Goal: Task Accomplishment & Management: Complete application form

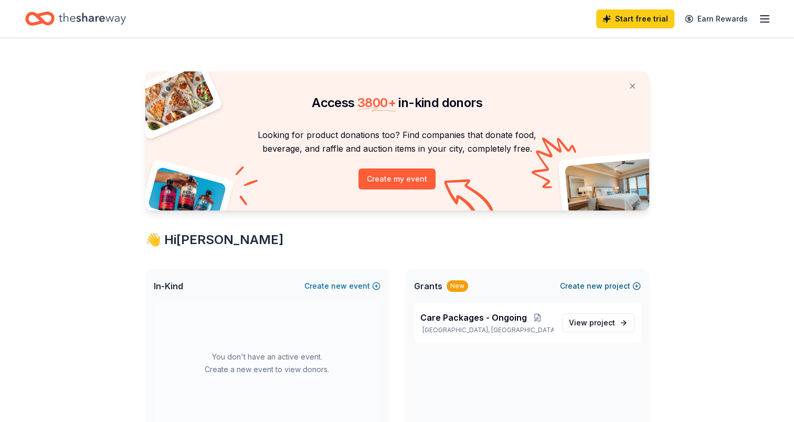
click at [638, 287] on button "Create new project" at bounding box center [600, 286] width 81 height 13
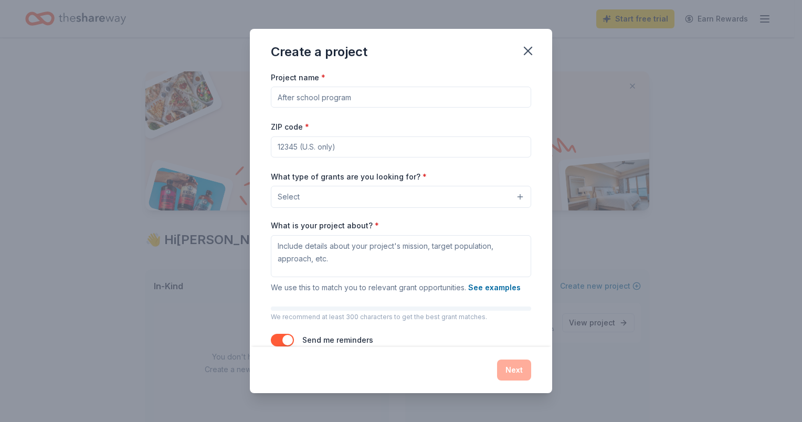
click at [395, 95] on input "Project name *" at bounding box center [401, 97] width 260 height 21
type input "2025 Christmas $5k Campaign"
click at [405, 154] on input "ZIP code *" at bounding box center [401, 147] width 260 height 21
type input "54915"
click at [405, 202] on button "Select" at bounding box center [401, 197] width 260 height 22
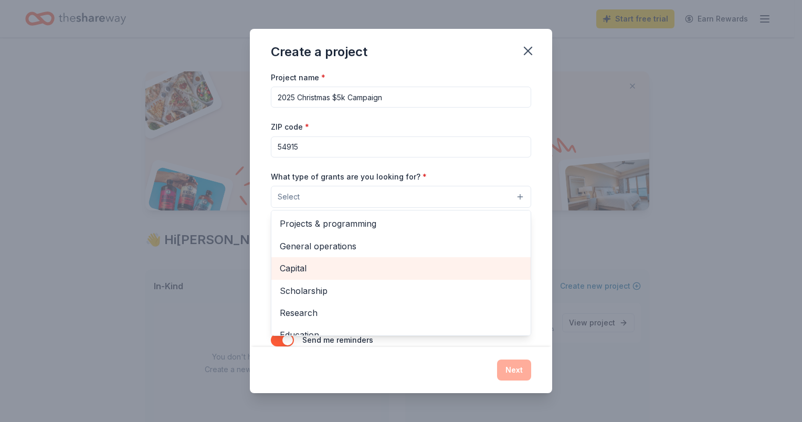
click at [466, 270] on span "Capital" at bounding box center [401, 268] width 243 height 14
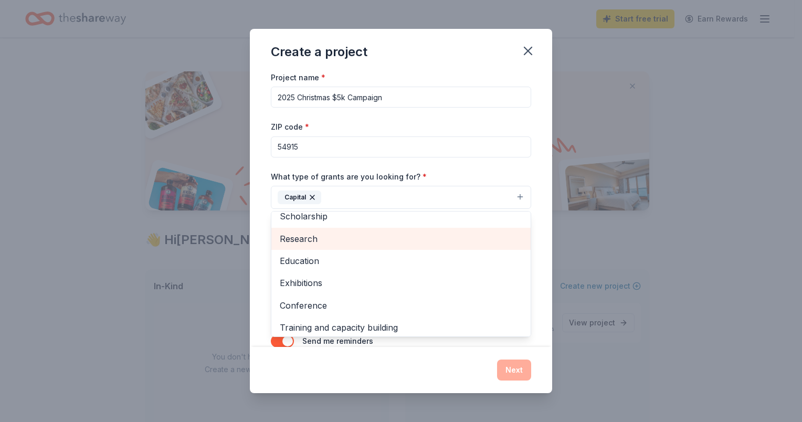
scroll to position [101, 0]
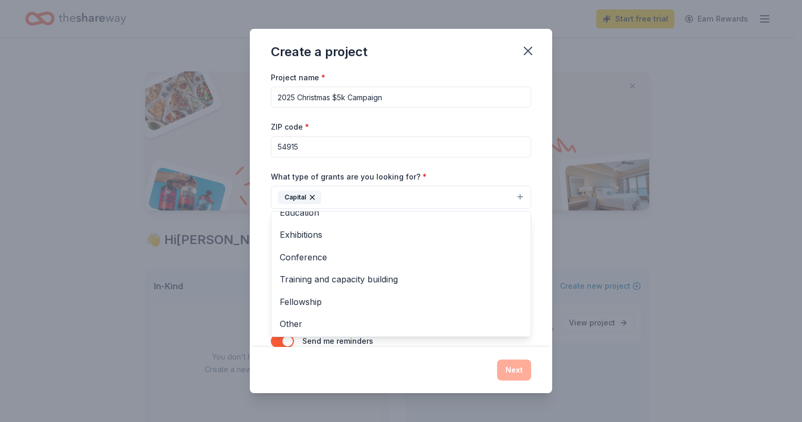
click at [544, 259] on div "Project name * 2025 Christmas $5k Campaign ZIP code * 54915 What type of grants…" at bounding box center [401, 209] width 302 height 277
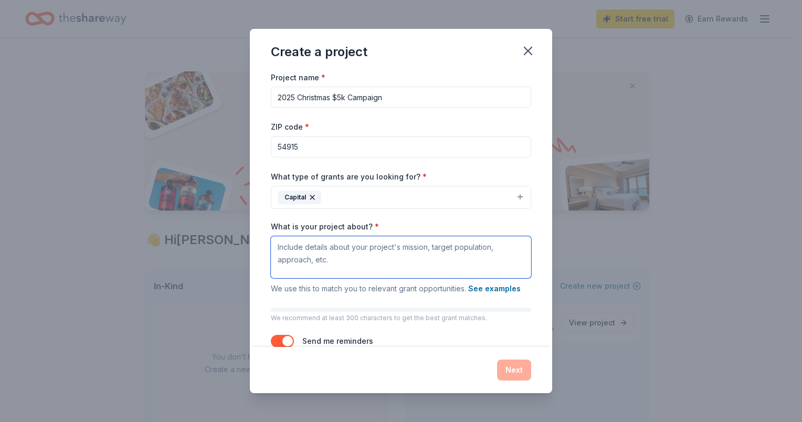
click at [452, 244] on textarea "What is your project about? *" at bounding box center [401, 257] width 260 height 42
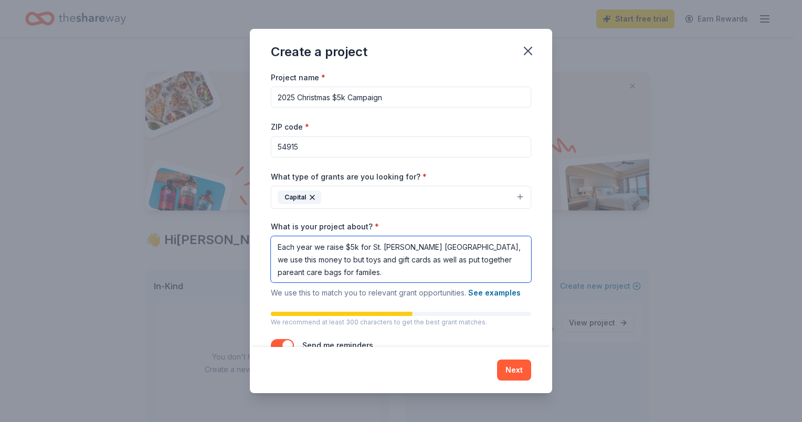
drag, startPoint x: 414, startPoint y: 248, endPoint x: 420, endPoint y: 255, distance: 8.9
click at [414, 248] on textarea "Each year we raise $5k for St. [PERSON_NAME] [GEOGRAPHIC_DATA], we use this mon…" at bounding box center [401, 259] width 260 height 46
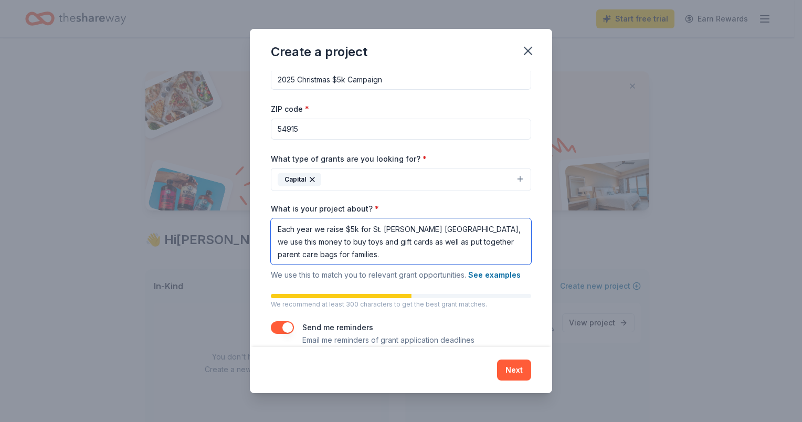
scroll to position [34, 0]
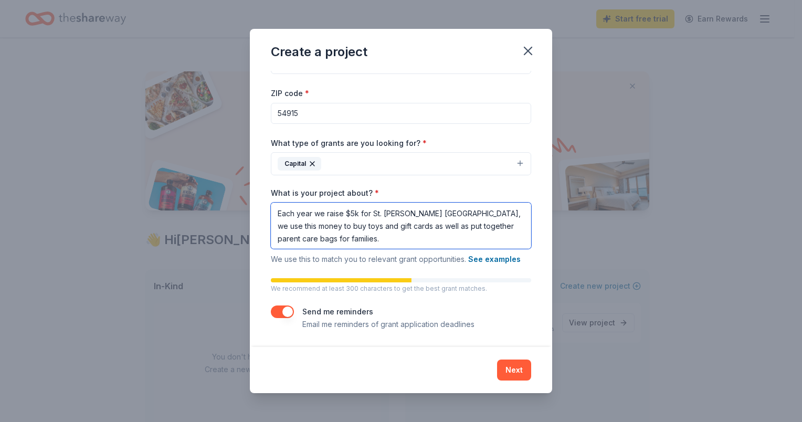
click at [458, 242] on textarea "Each year we raise $5k for St. [PERSON_NAME] [GEOGRAPHIC_DATA], we use this mon…" at bounding box center [401, 226] width 260 height 46
click at [421, 243] on textarea "Each year we raise $5k for St. [PERSON_NAME] [GEOGRAPHIC_DATA], we use this mon…" at bounding box center [401, 226] width 260 height 46
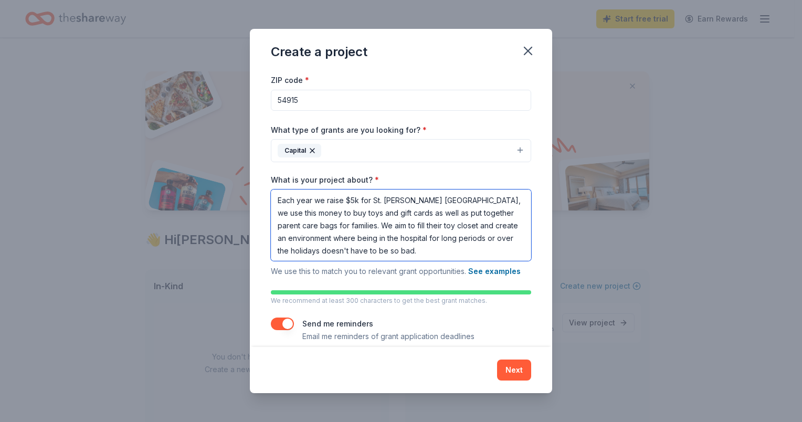
scroll to position [59, 0]
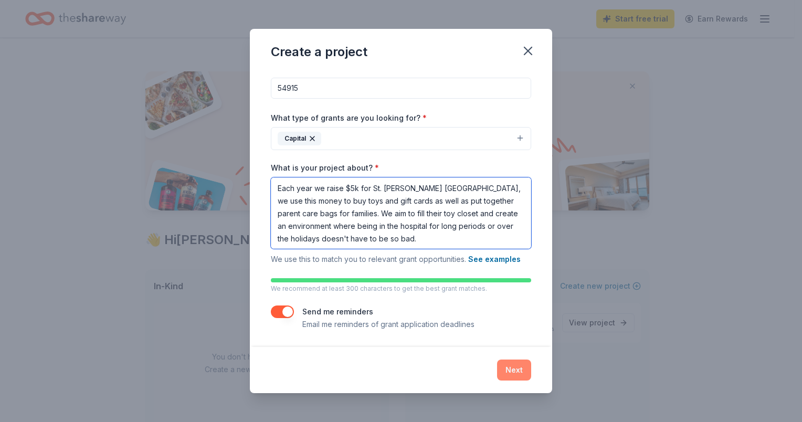
type textarea "Each year we raise $5k for St. [PERSON_NAME] [GEOGRAPHIC_DATA], we use this mon…"
click at [512, 373] on button "Next" at bounding box center [514, 370] width 34 height 21
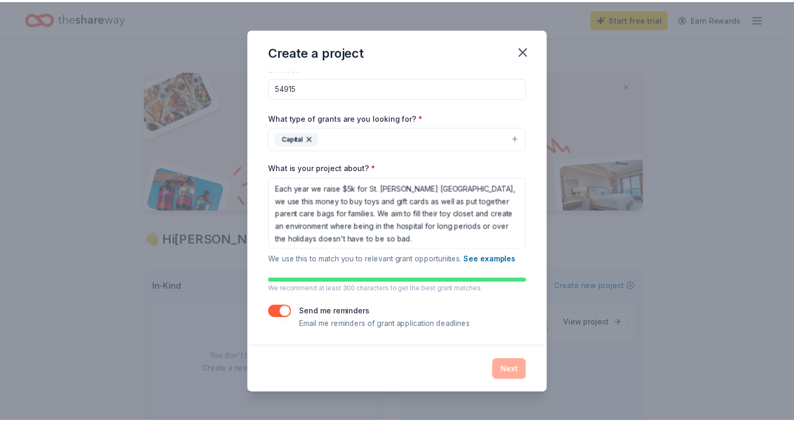
scroll to position [0, 0]
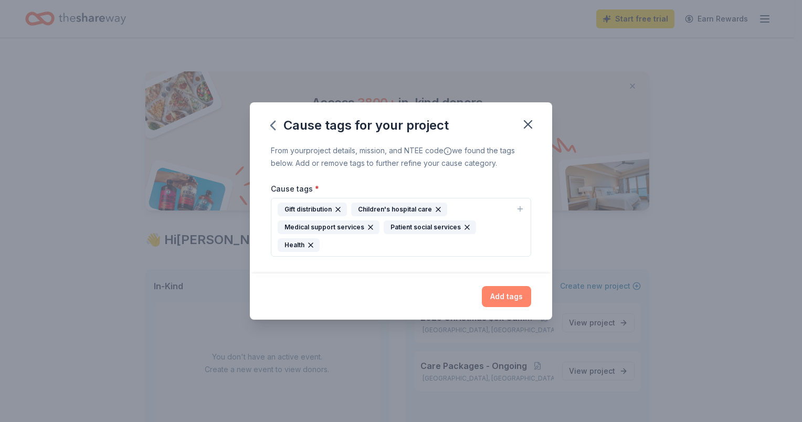
click at [513, 295] on button "Add tags" at bounding box center [506, 296] width 49 height 21
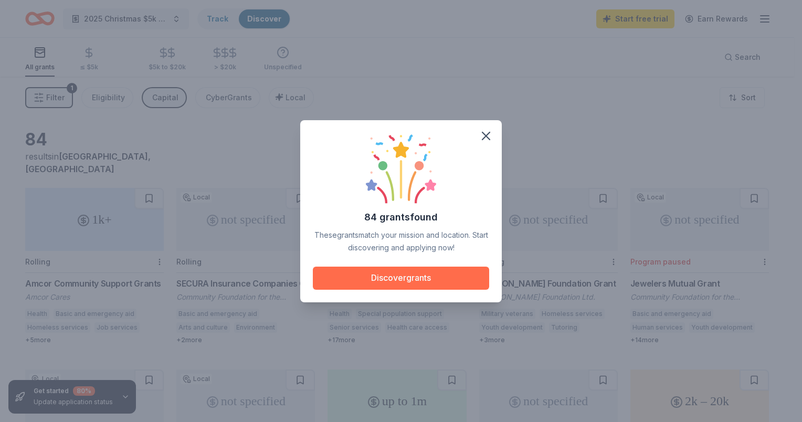
click at [401, 277] on button "Discover grants" at bounding box center [401, 278] width 176 height 23
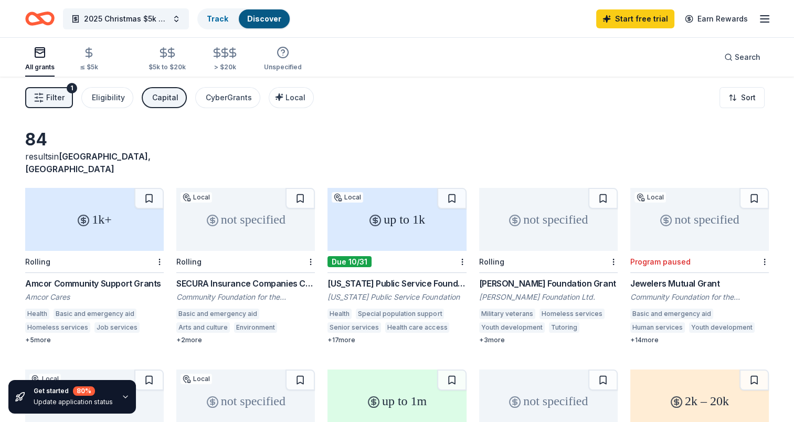
scroll to position [53, 0]
